Goal: Use online tool/utility: Utilize a website feature to perform a specific function

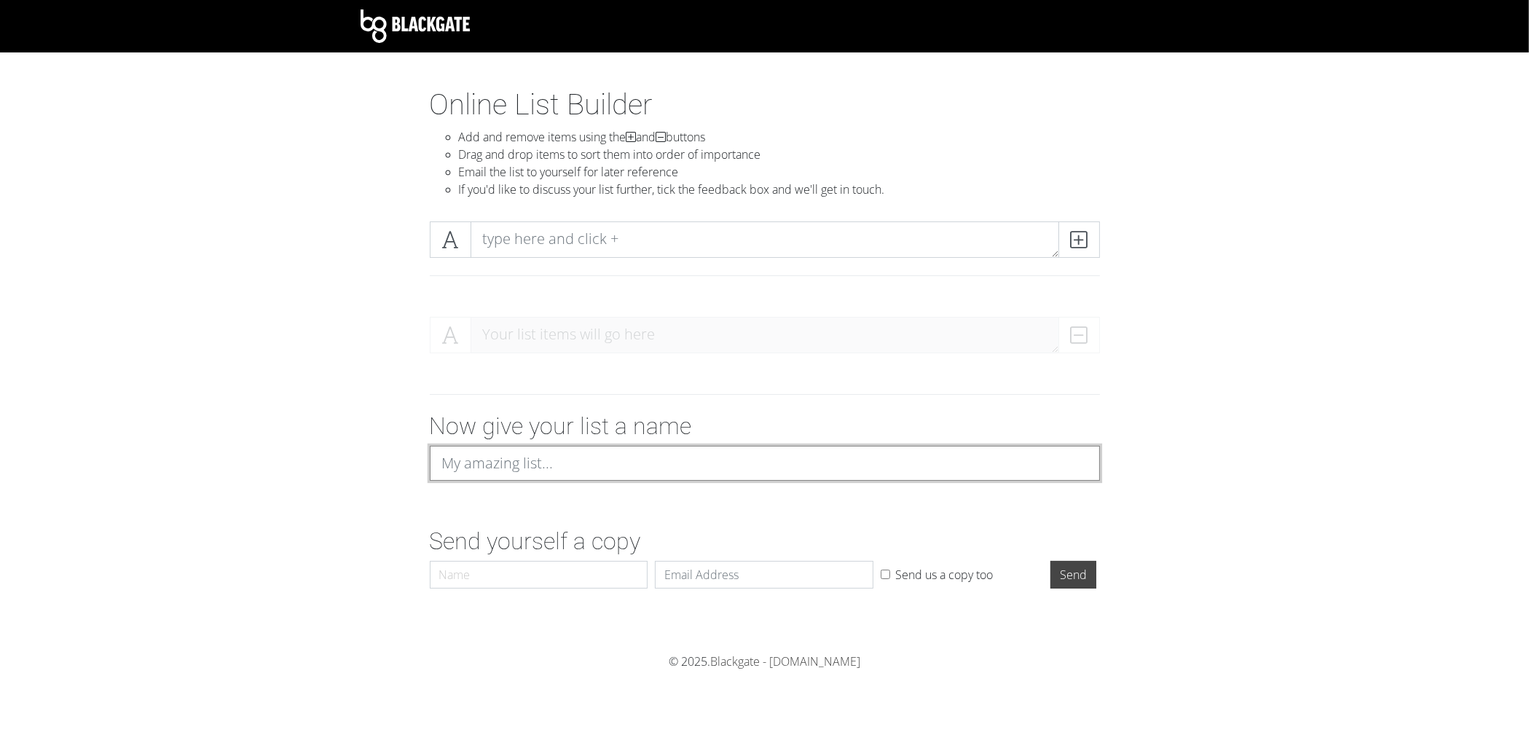
click at [776, 464] on input at bounding box center [765, 463] width 670 height 35
type input "Games"
click at [1051, 561] on input "Send" at bounding box center [1074, 575] width 46 height 28
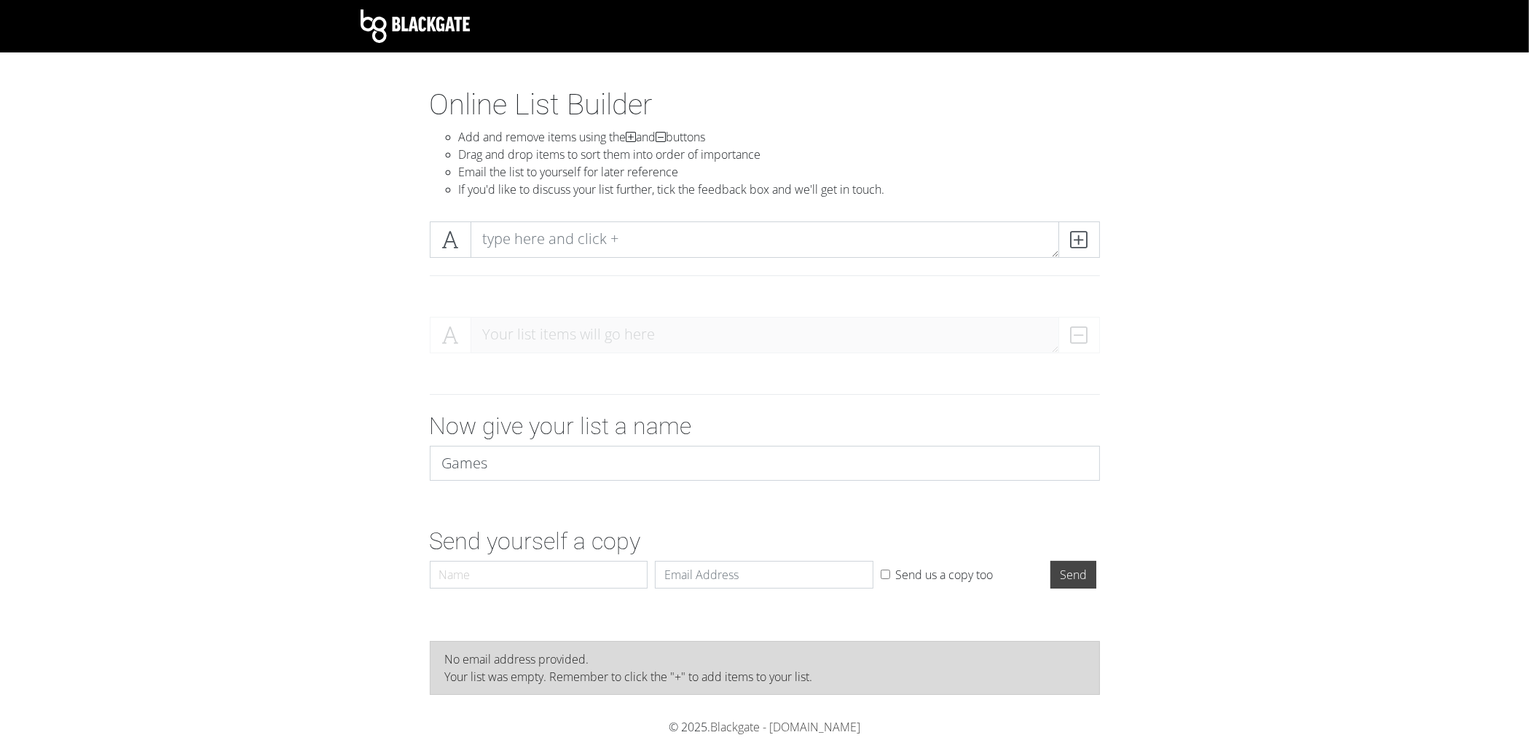
click at [145, 443] on form "Your list items will go here Now give your list a name Games Send yourself a co…" at bounding box center [764, 450] width 1529 height 290
click at [981, 243] on textarea at bounding box center [765, 239] width 589 height 36
type textarea "w"
click at [1080, 232] on icon at bounding box center [1079, 239] width 17 height 15
type textarea "w"
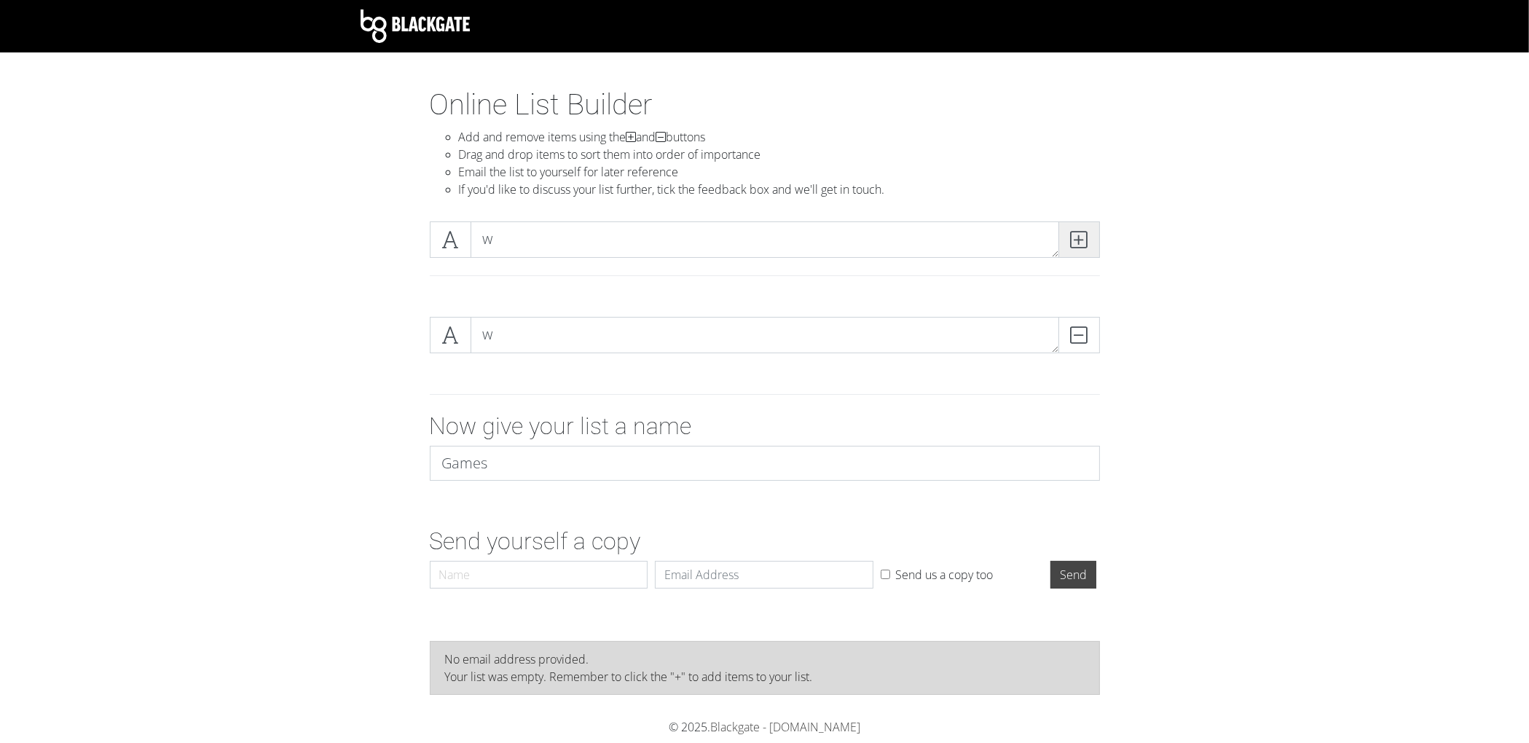
click at [1097, 228] on span at bounding box center [1080, 239] width 42 height 36
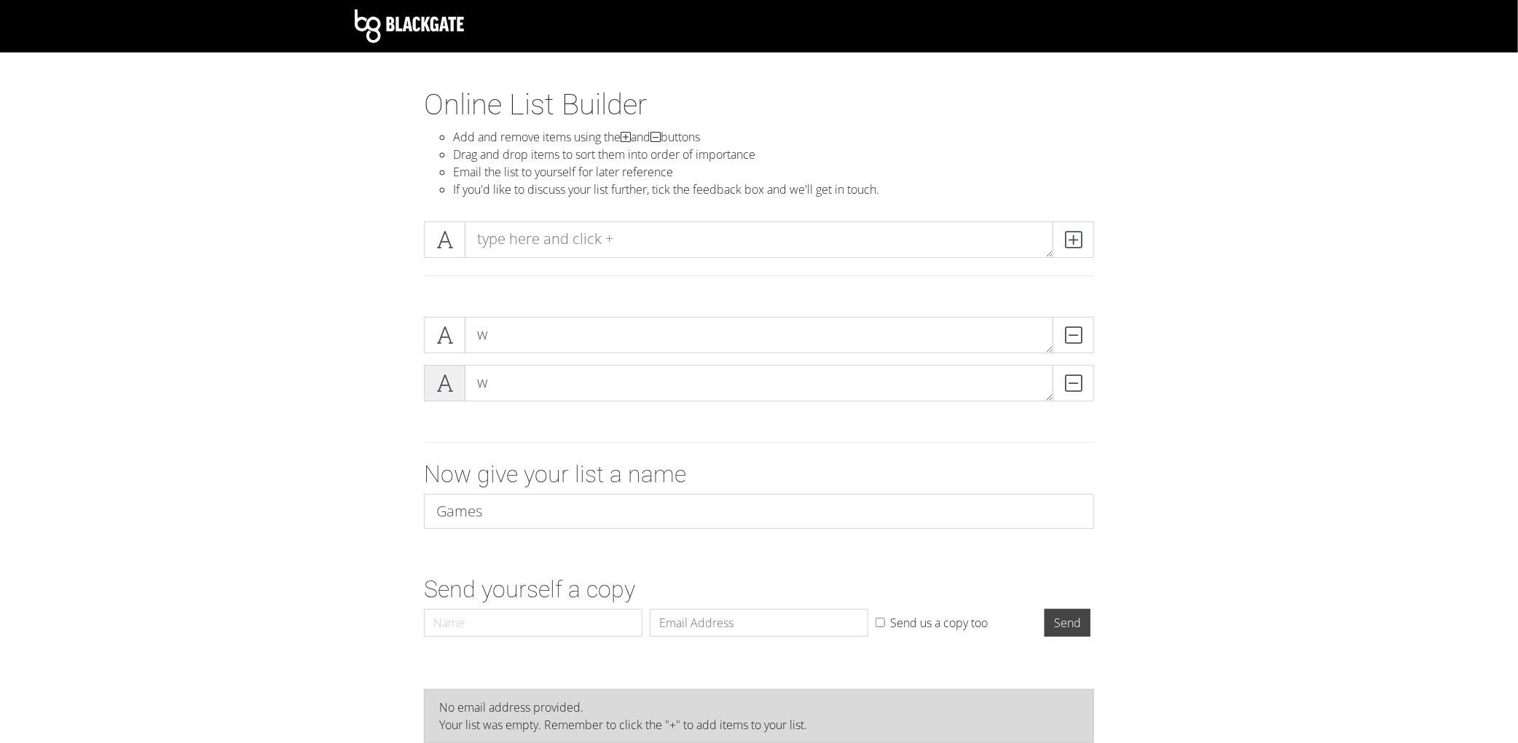
click at [457, 371] on span at bounding box center [445, 383] width 42 height 36
click at [452, 382] on icon at bounding box center [444, 383] width 17 height 15
click at [450, 337] on icon at bounding box center [444, 335] width 17 height 15
drag, startPoint x: 447, startPoint y: 382, endPoint x: 507, endPoint y: 369, distance: 61.0
click at [447, 382] on icon at bounding box center [444, 383] width 17 height 15
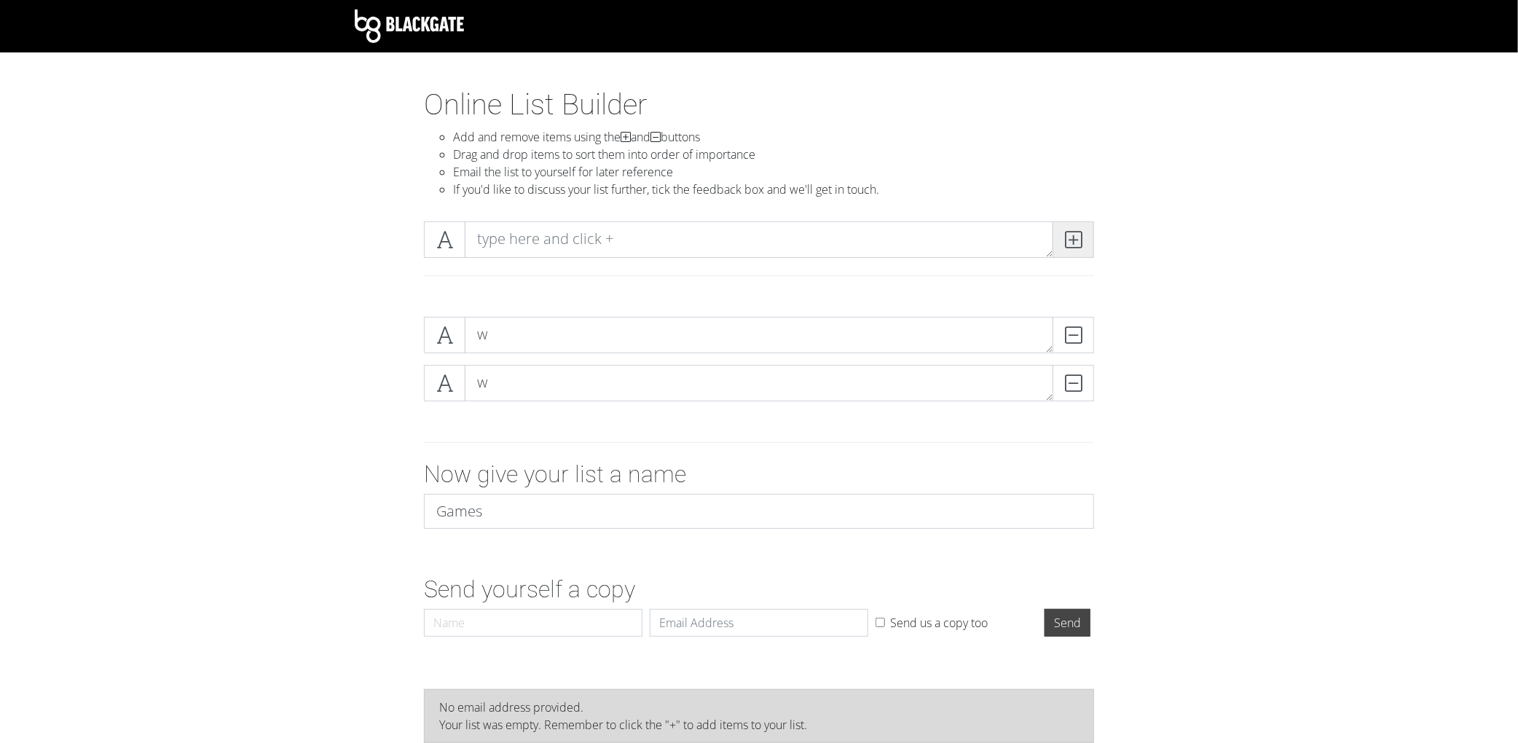
click at [1078, 237] on icon at bounding box center [1073, 239] width 17 height 15
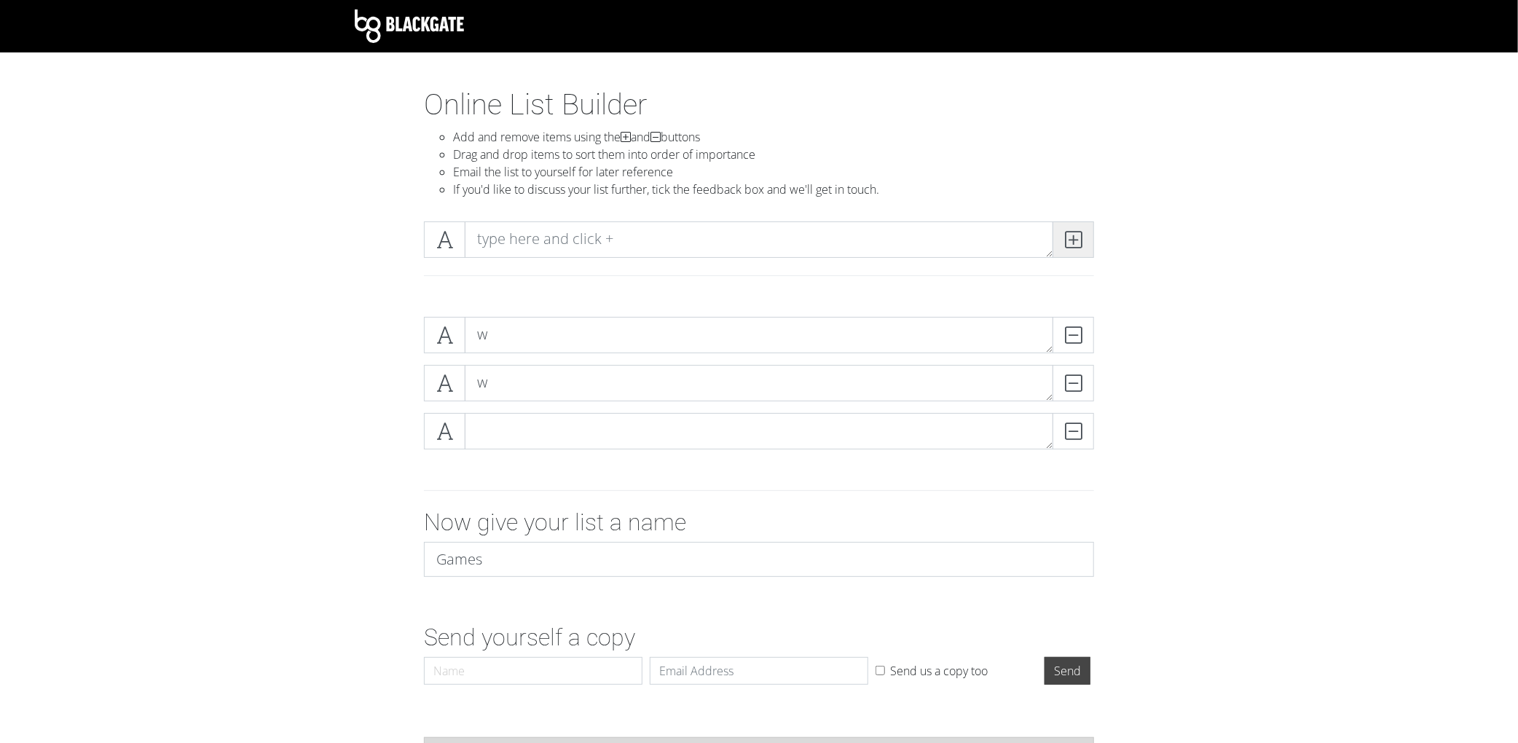
click at [1078, 235] on icon at bounding box center [1073, 239] width 17 height 15
